Goal: Task Accomplishment & Management: Manage account settings

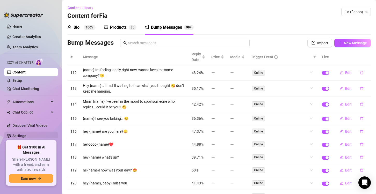
click at [26, 135] on link "Settings" at bounding box center [19, 136] width 14 height 4
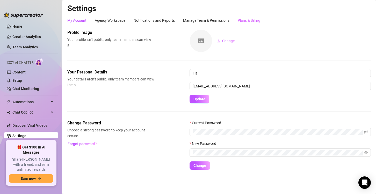
click at [243, 24] on div "Plans & Billing" at bounding box center [249, 21] width 23 height 10
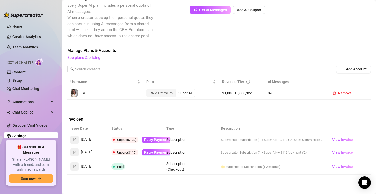
scroll to position [155, 0]
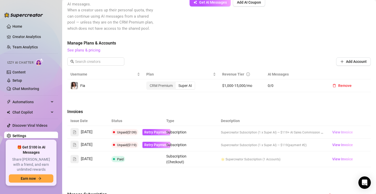
click at [335, 129] on span "View Invoice" at bounding box center [342, 132] width 21 height 6
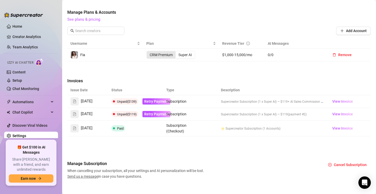
scroll to position [186, 0]
